Goal: Communication & Community: Ask a question

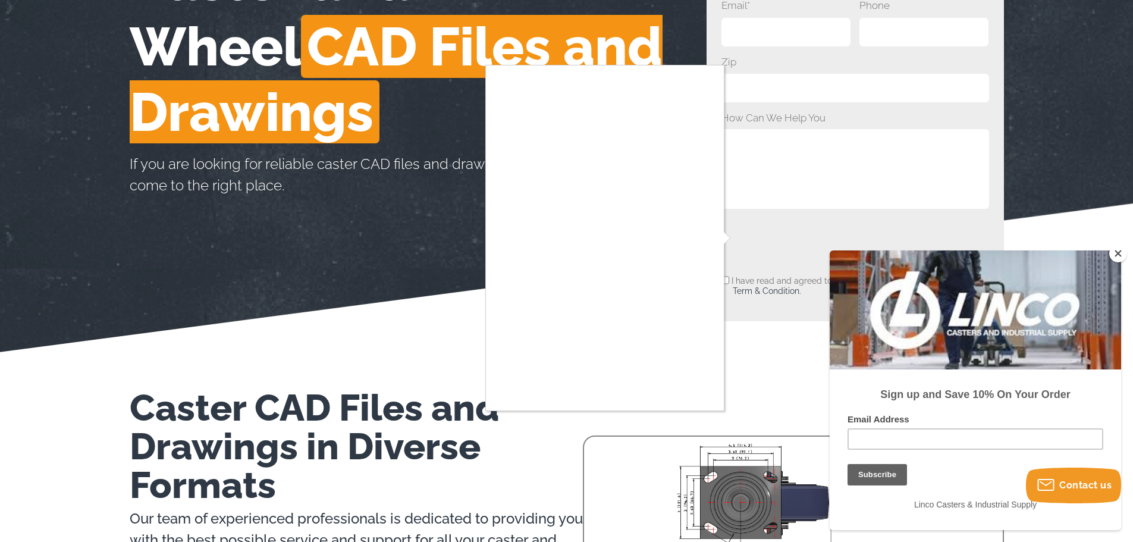
scroll to position [238, 0]
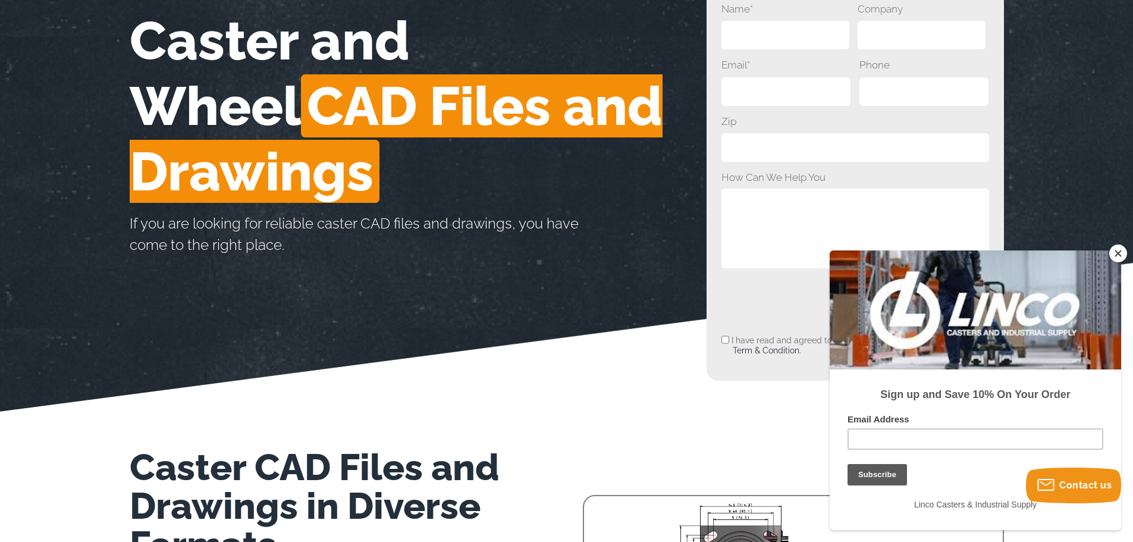
click at [1121, 257] on button "Close" at bounding box center [1118, 253] width 18 height 18
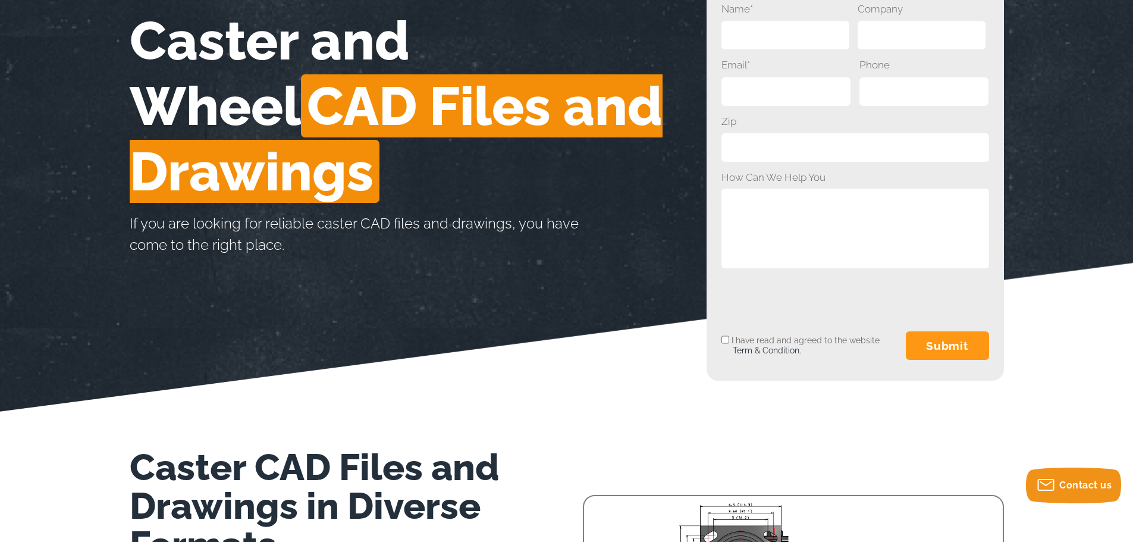
click at [721, 340] on input "I have read and agreed to the website Term & Condition." at bounding box center [725, 339] width 8 height 29
checkbox input "true"
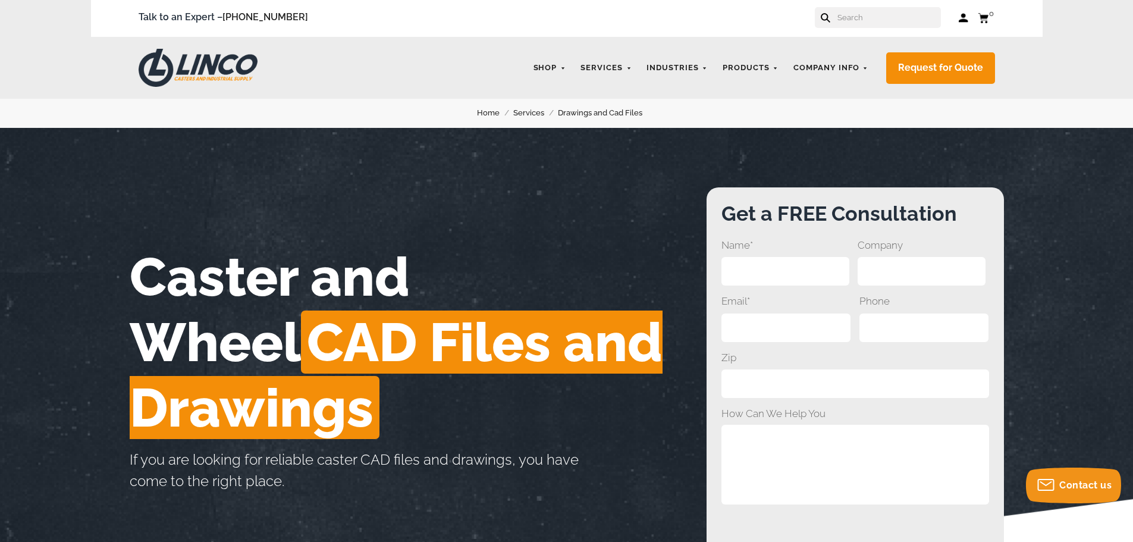
scroll to position [0, 0]
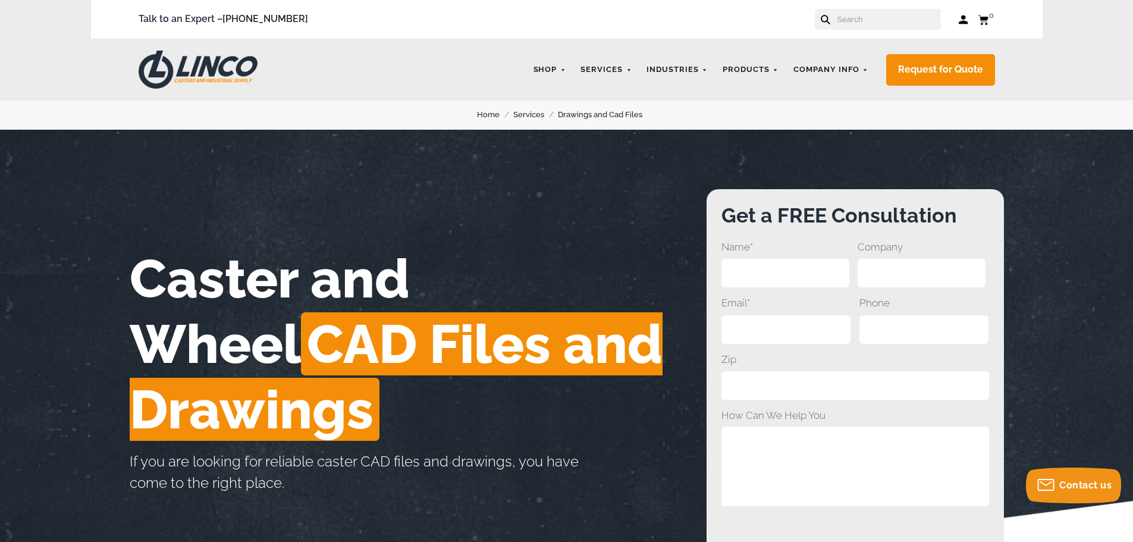
click at [754, 265] on input "Name*" at bounding box center [785, 273] width 128 height 29
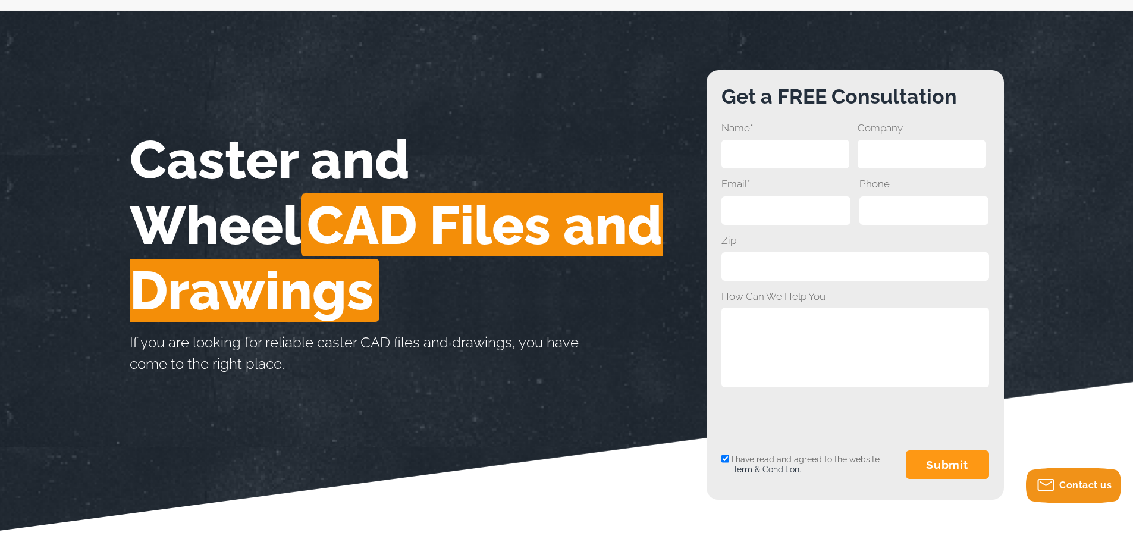
scroll to position [178, 0]
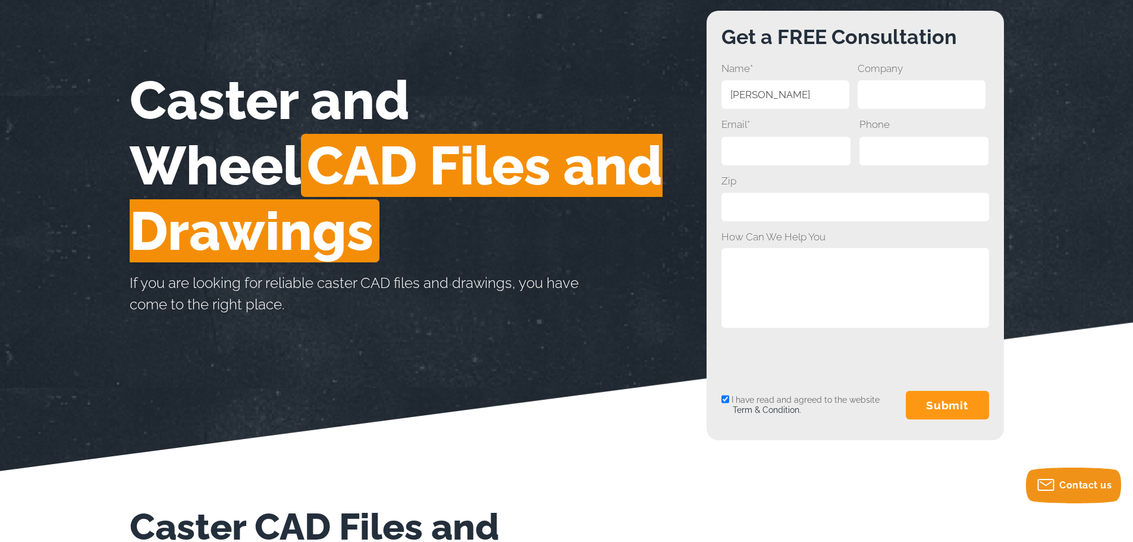
type input "[PERSON_NAME]"
click at [926, 96] on input "Company" at bounding box center [921, 94] width 128 height 29
click at [926, 96] on input "K" at bounding box center [921, 94] width 128 height 29
type input "K2D"
click at [820, 146] on input "Email*" at bounding box center [786, 151] width 130 height 29
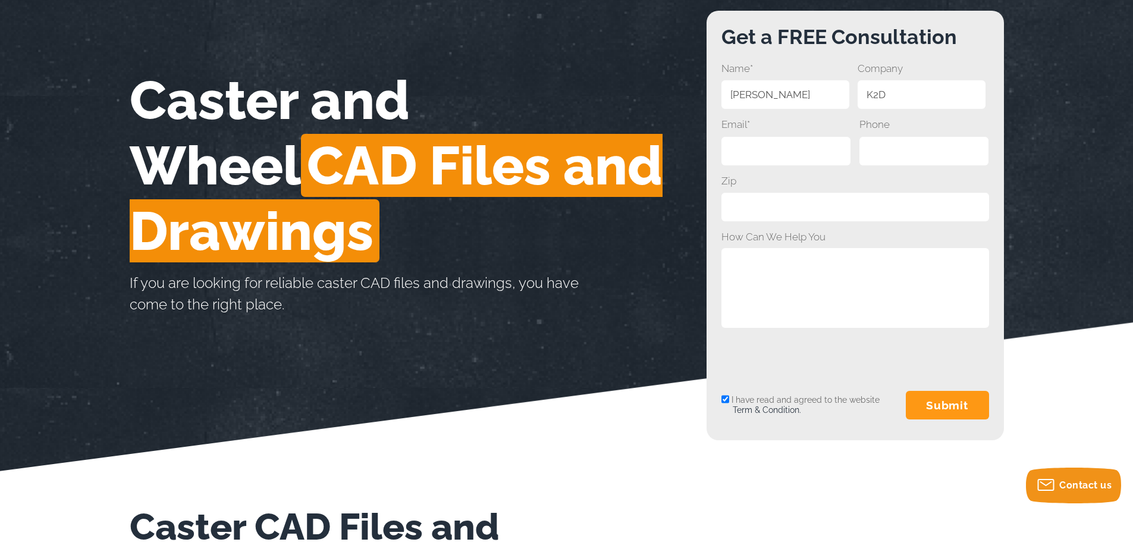
type input "k"
type input "[EMAIL_ADDRESS][DOMAIN_NAME]"
click at [895, 157] on input "Phone" at bounding box center [924, 151] width 130 height 29
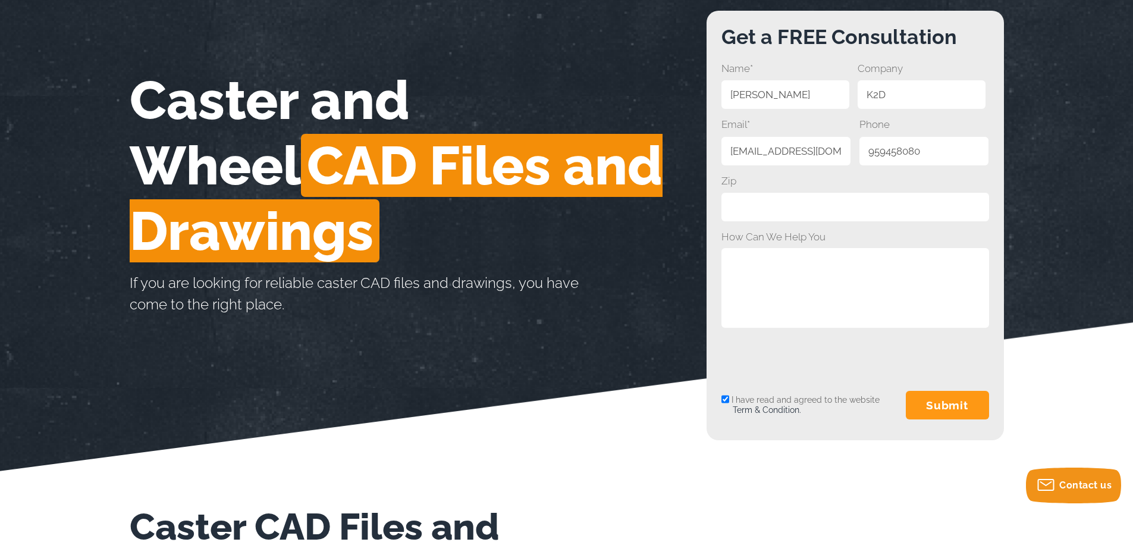
type input "959458080"
click at [880, 202] on input "Zip" at bounding box center [855, 207] width 268 height 29
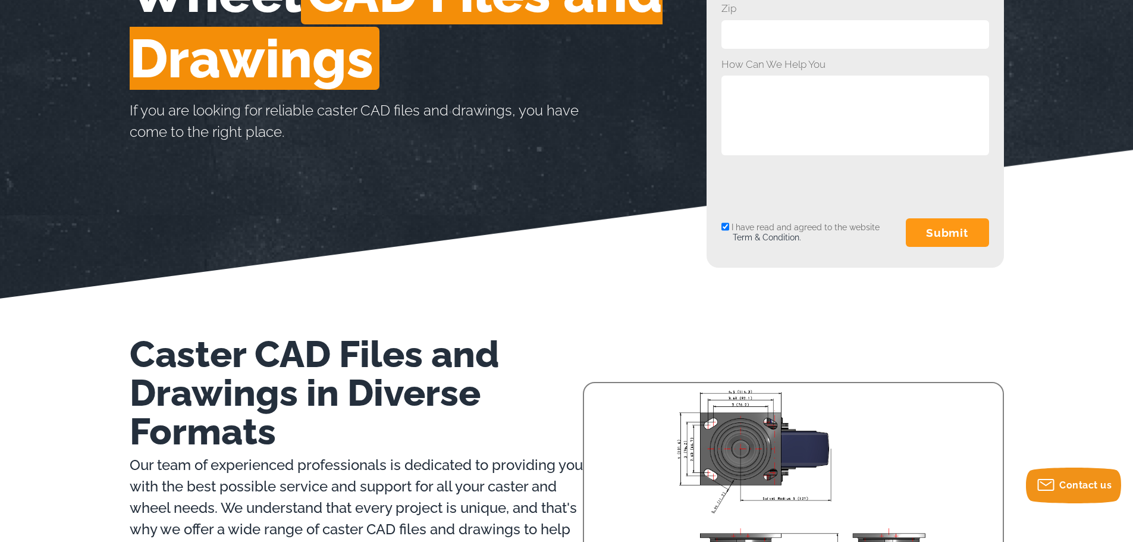
scroll to position [297, 0]
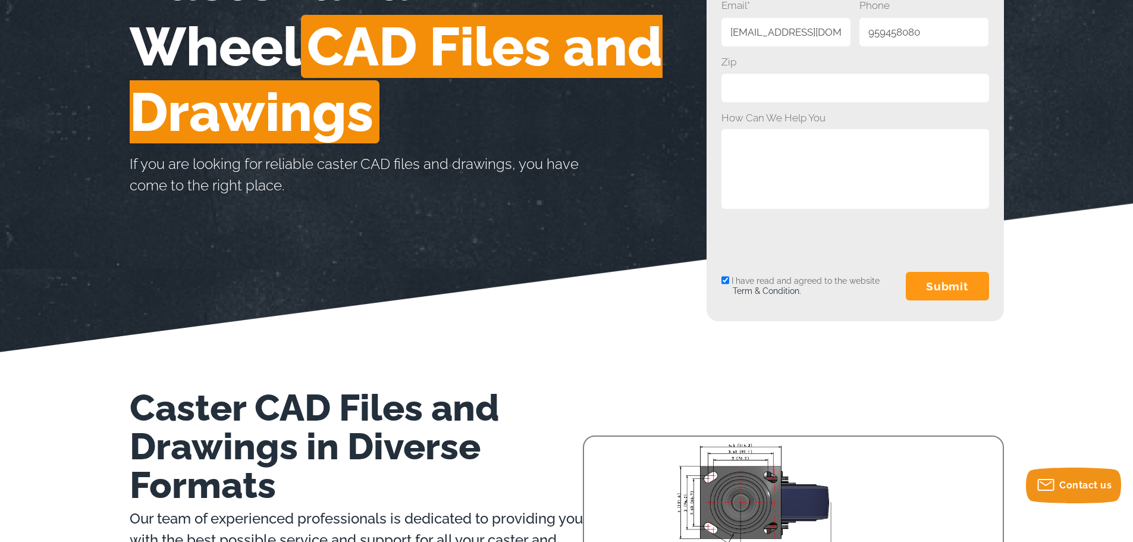
click at [931, 284] on input "submit" at bounding box center [947, 286] width 83 height 29
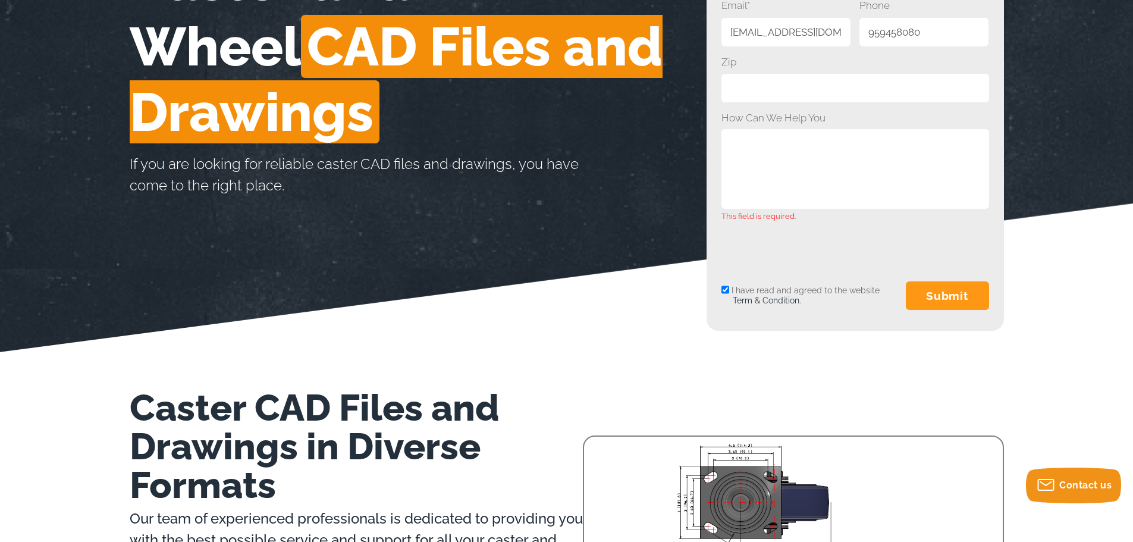
click at [786, 171] on textarea "How Can We Help You" at bounding box center [855, 168] width 268 height 79
type textarea "FREE MODELS DOWNLOAD"
click at [953, 300] on input "submit" at bounding box center [947, 295] width 83 height 29
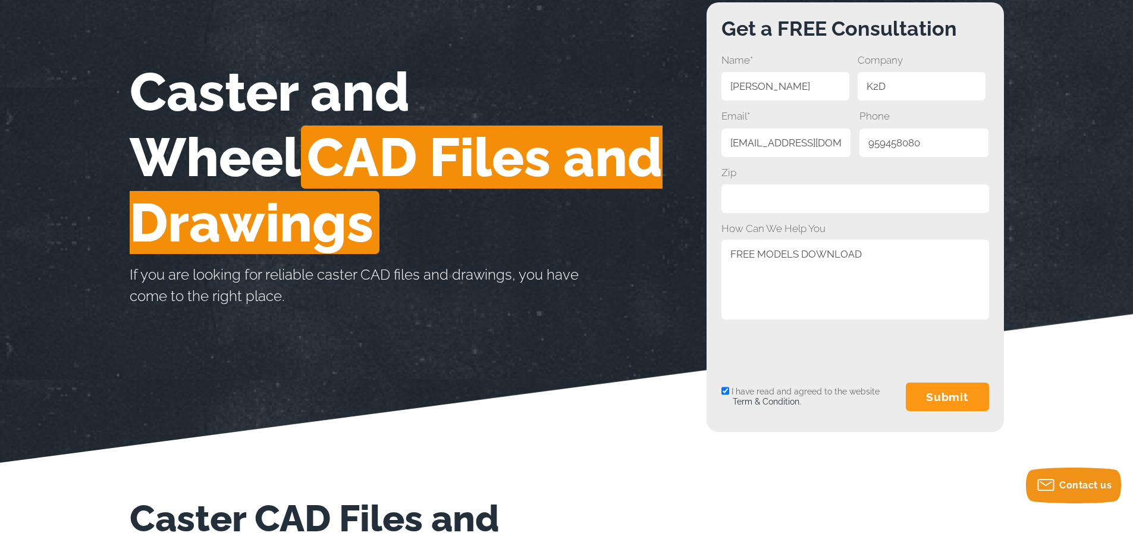
scroll to position [178, 0]
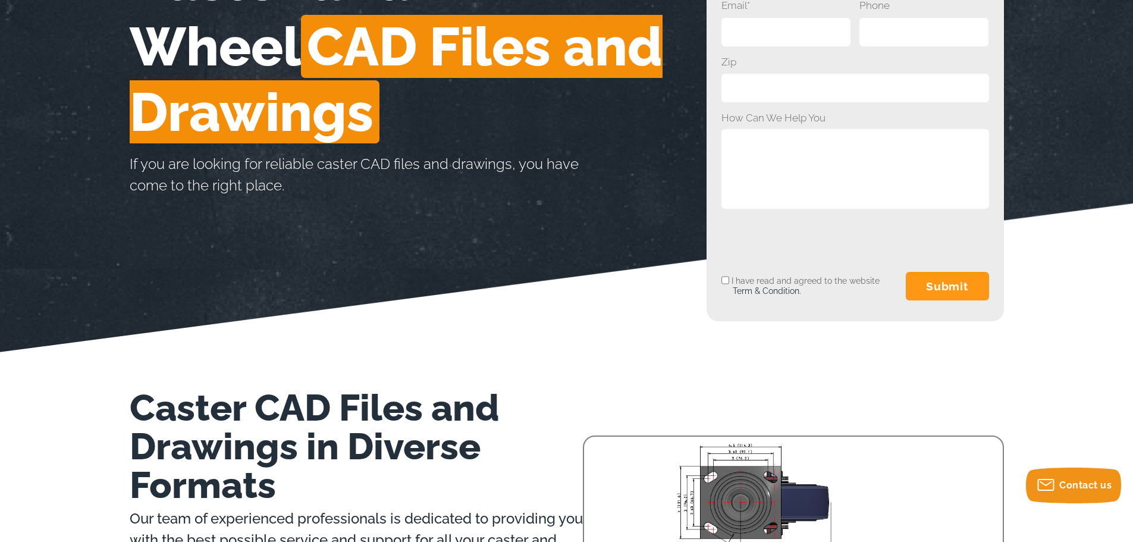
scroll to position [178, 0]
